Goal: Information Seeking & Learning: Check status

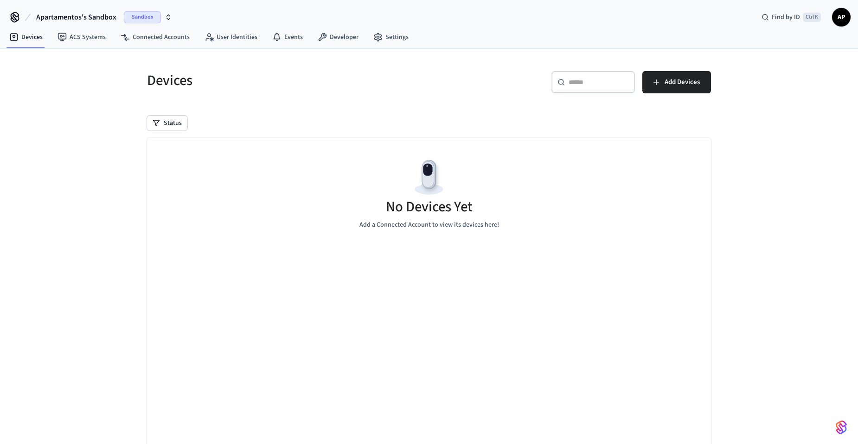
click at [78, 21] on span "Apartamentos's Sandbox" at bounding box center [76, 17] width 80 height 11
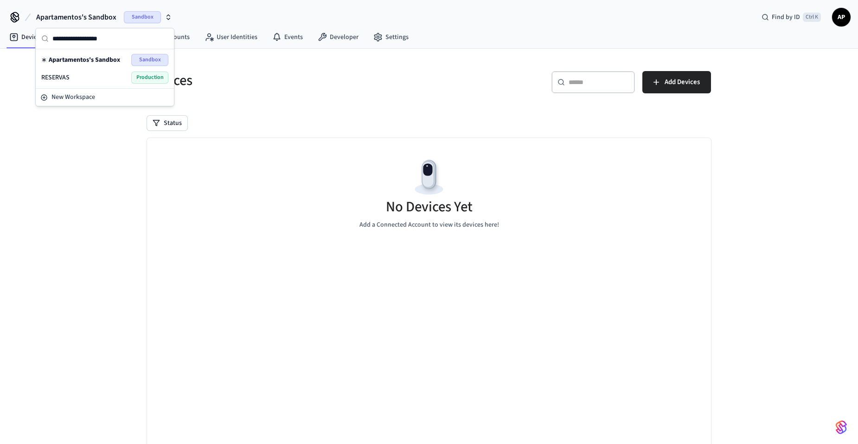
click at [97, 83] on div "RESERVAS Production" at bounding box center [104, 77] width 127 height 12
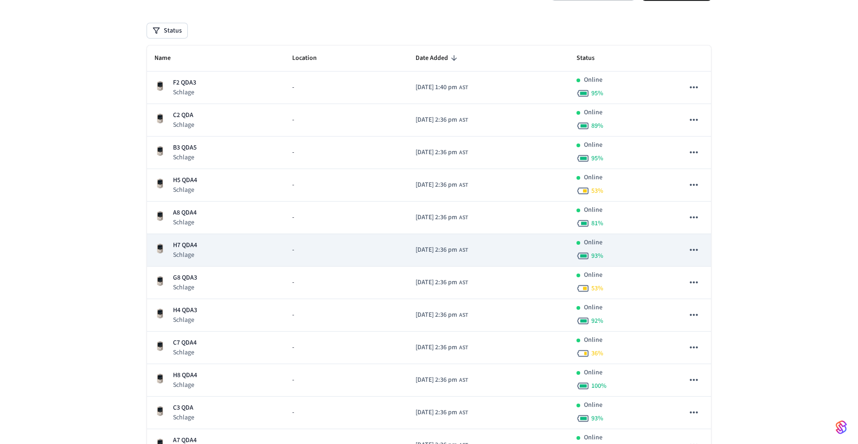
scroll to position [93, 0]
click at [188, 249] on p "H7 QDA4" at bounding box center [185, 245] width 24 height 10
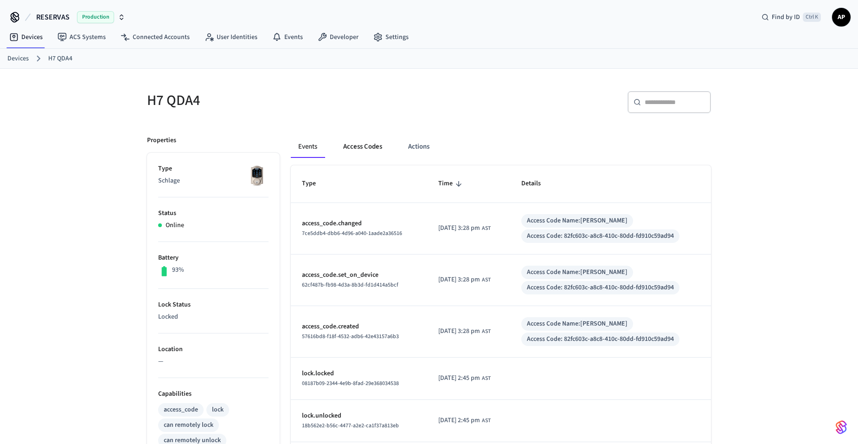
click at [359, 145] on button "Access Codes" at bounding box center [363, 146] width 54 height 22
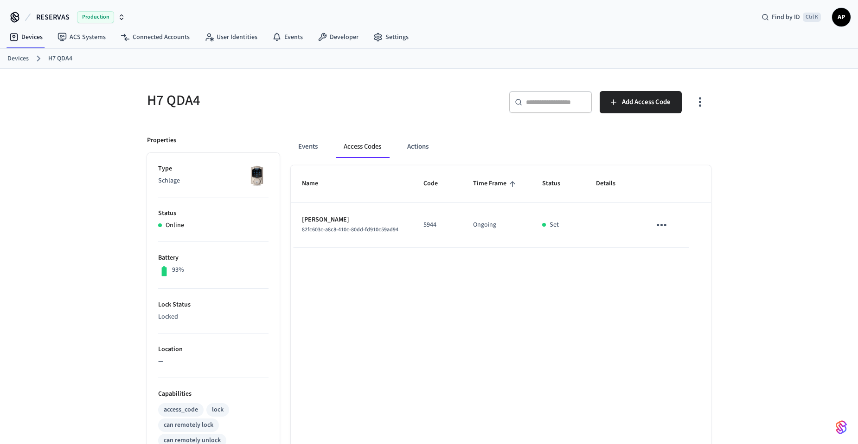
click at [22, 62] on link "Devices" at bounding box center [17, 59] width 21 height 10
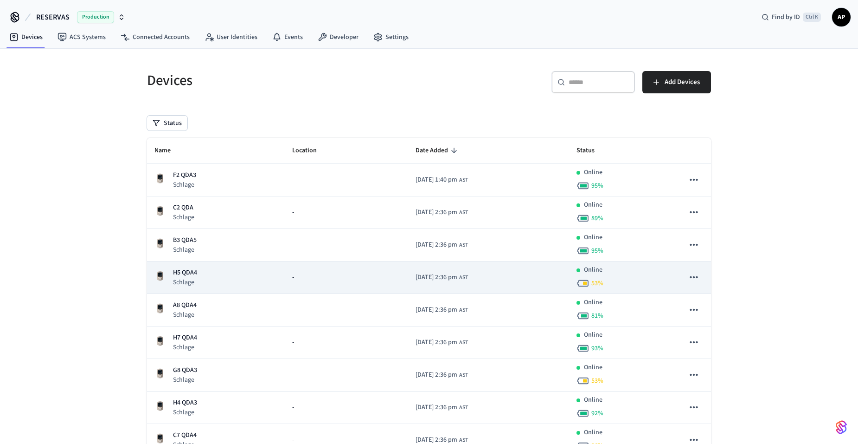
click at [205, 271] on div "H5 QDA4 Schlage" at bounding box center [215, 277] width 123 height 19
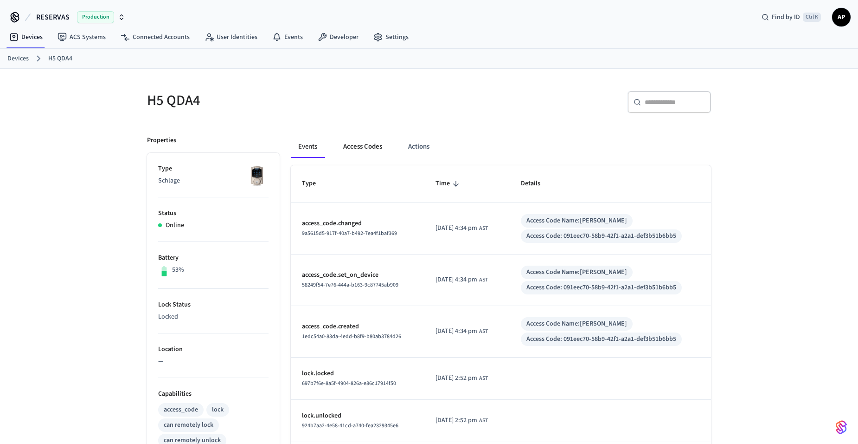
click at [366, 145] on button "Access Codes" at bounding box center [363, 146] width 54 height 22
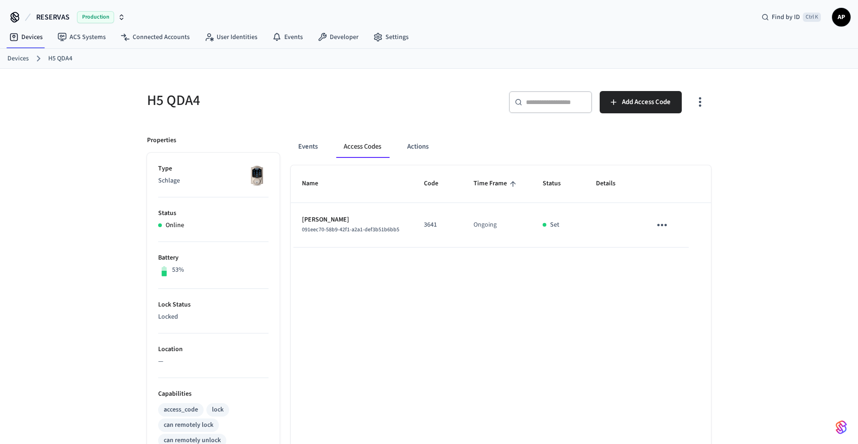
click at [28, 57] on ol "Devices H5 QDA4" at bounding box center [432, 58] width 851 height 12
click at [17, 58] on link "Devices" at bounding box center [17, 59] width 21 height 10
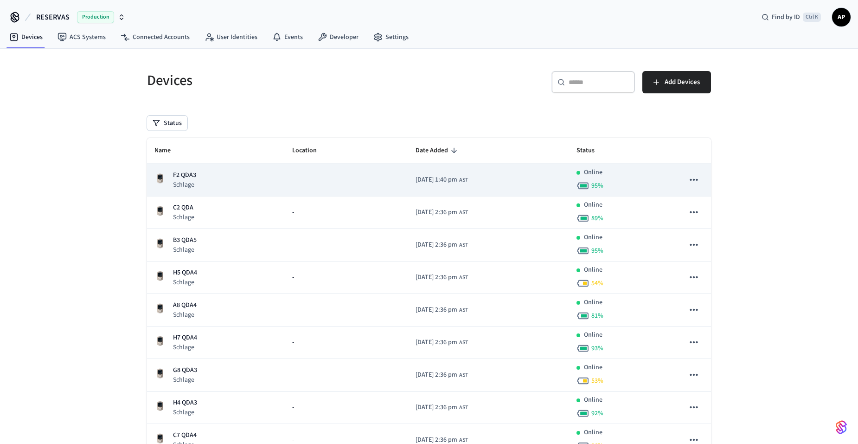
click at [189, 180] on p "F2 QDA3" at bounding box center [184, 175] width 23 height 10
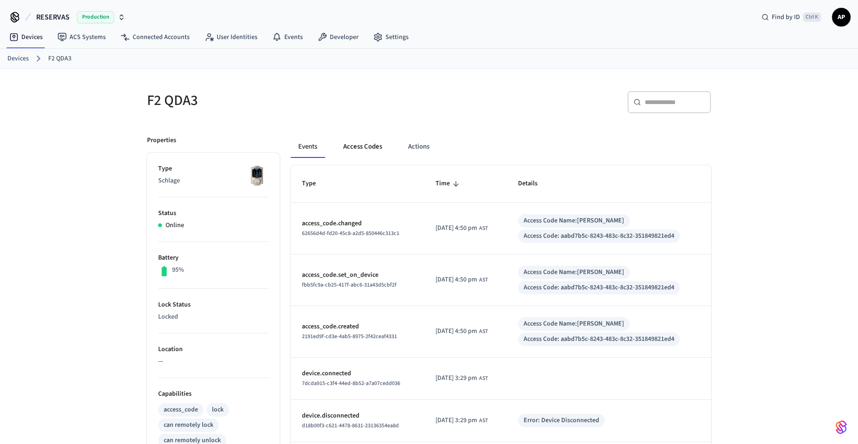
click at [363, 150] on button "Access Codes" at bounding box center [363, 146] width 54 height 22
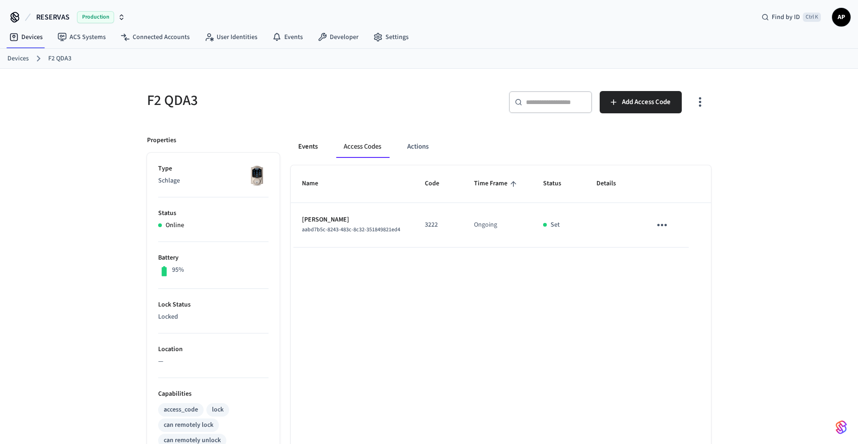
click at [317, 148] on button "Events" at bounding box center [308, 146] width 34 height 22
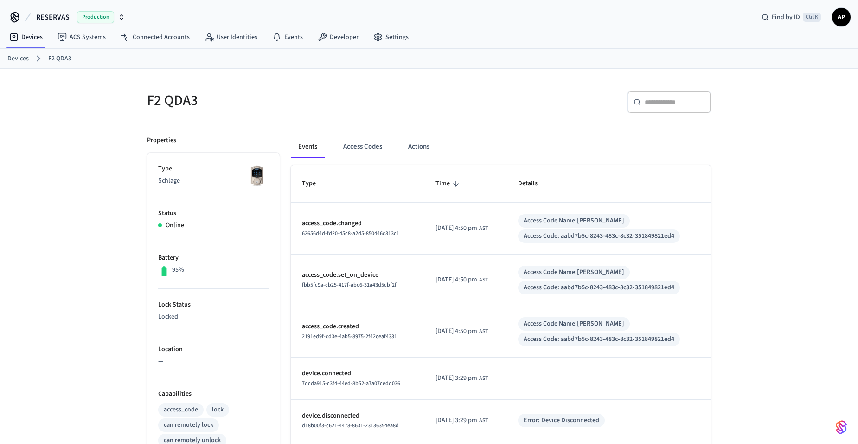
click at [14, 56] on link "Devices" at bounding box center [17, 59] width 21 height 10
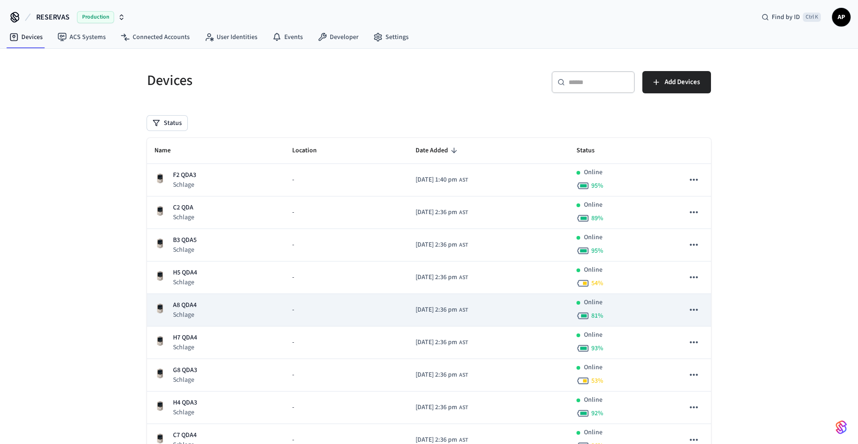
click at [198, 313] on div "A8 QDA4 Schlage" at bounding box center [215, 309] width 123 height 19
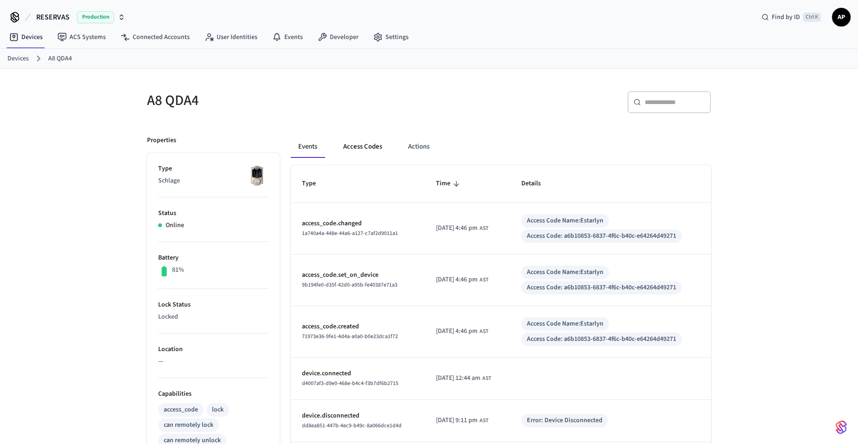
click at [366, 147] on button "Access Codes" at bounding box center [363, 146] width 54 height 22
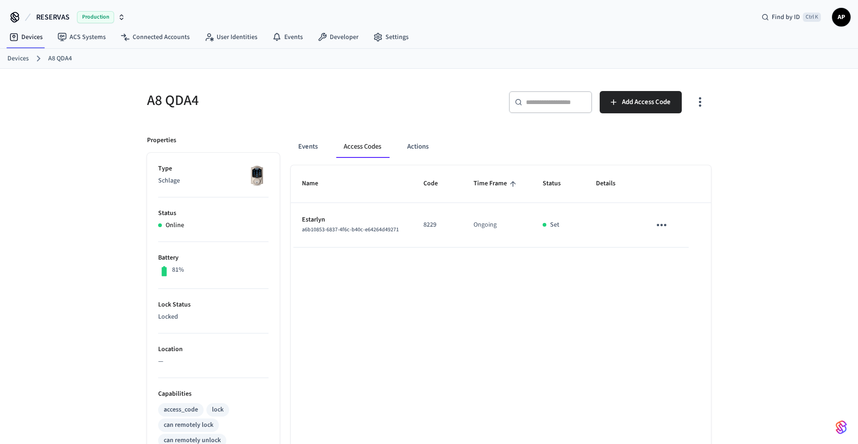
drag, startPoint x: 17, startPoint y: 59, endPoint x: 14, endPoint y: 74, distance: 14.6
click at [17, 59] on link "Devices" at bounding box center [17, 59] width 21 height 10
